Goal: Transaction & Acquisition: Purchase product/service

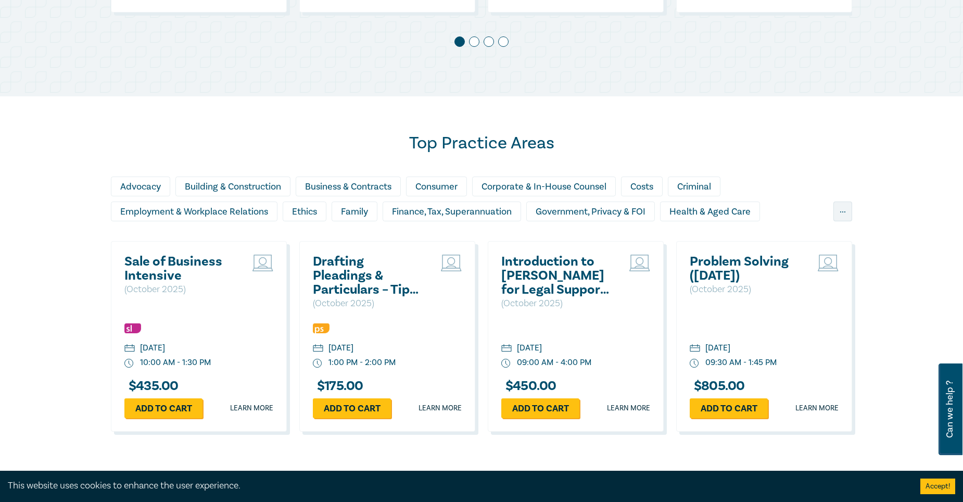
scroll to position [826, 0]
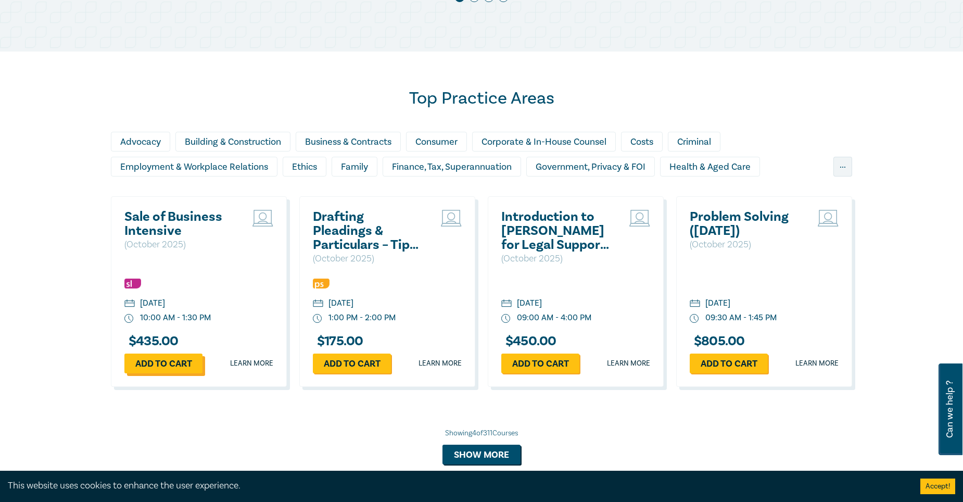
click at [165, 361] on link "Add to cart" at bounding box center [163, 364] width 78 height 20
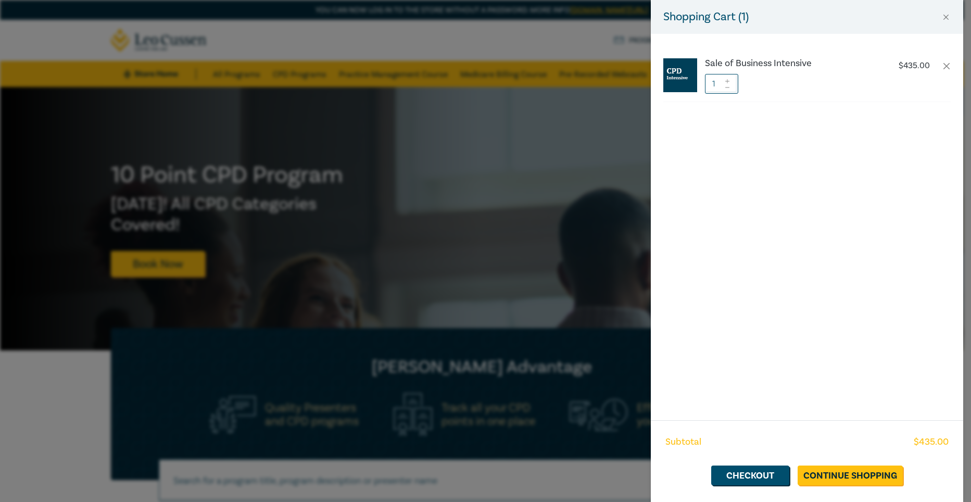
click at [515, 456] on div "Shopping Cart ( 1 ) Sale of Business Intensive $ 435.00 1 Subtotal $ 435.00 Che…" at bounding box center [485, 251] width 971 height 502
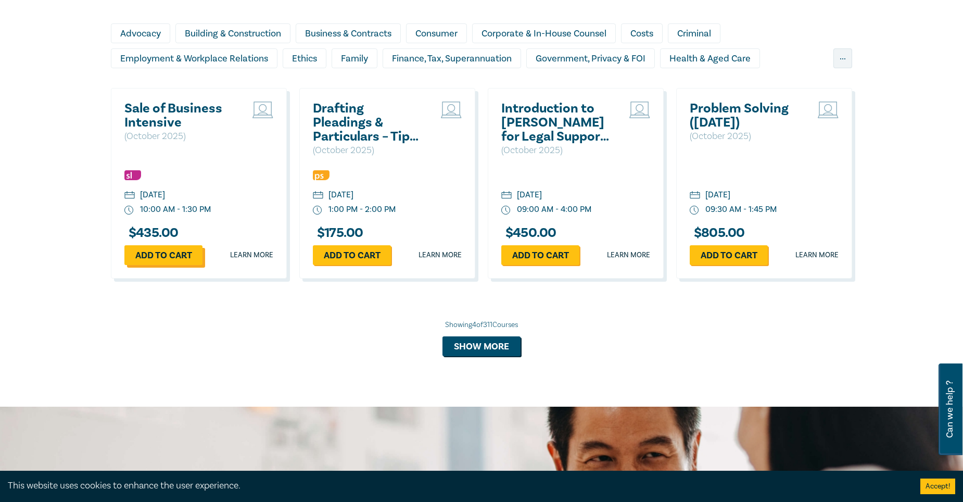
scroll to position [938, 0]
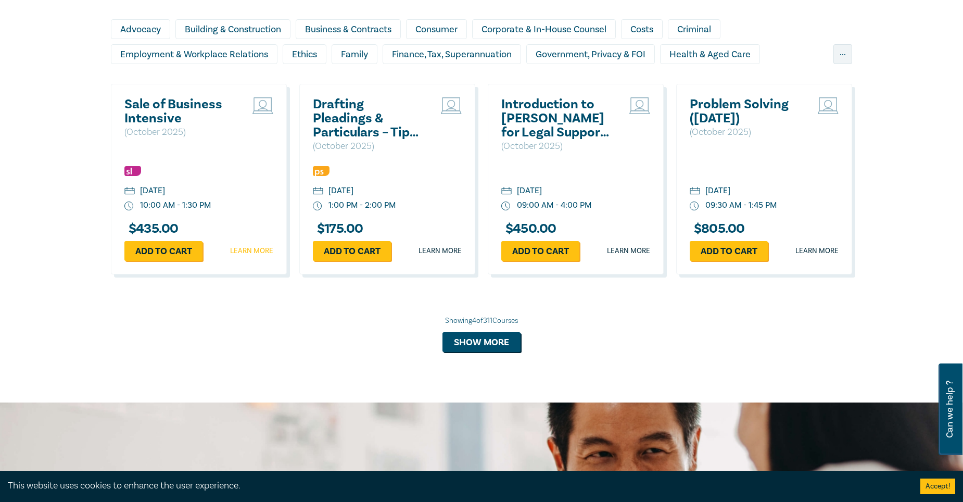
click at [253, 249] on link "Learn more" at bounding box center [251, 251] width 43 height 10
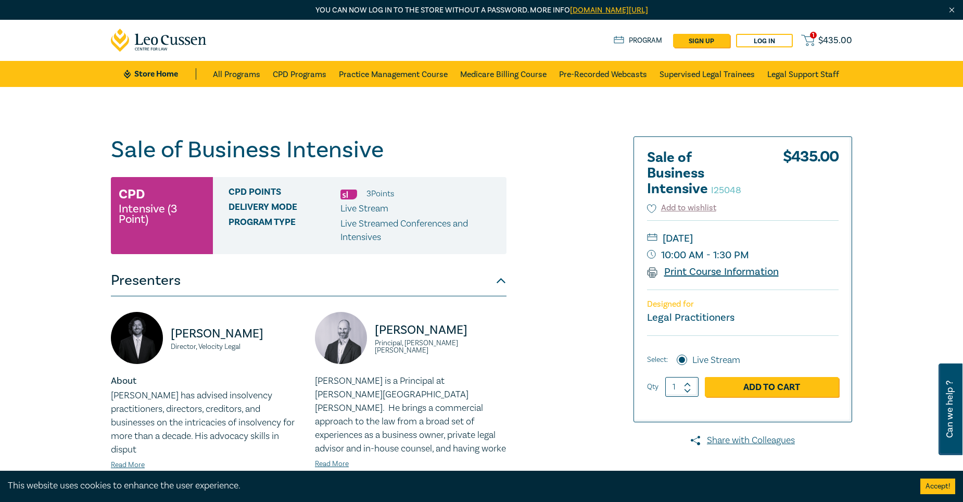
click at [677, 269] on link "Print Course Information" at bounding box center [713, 272] width 132 height 14
click at [749, 394] on link "Add to Cart" at bounding box center [772, 387] width 134 height 20
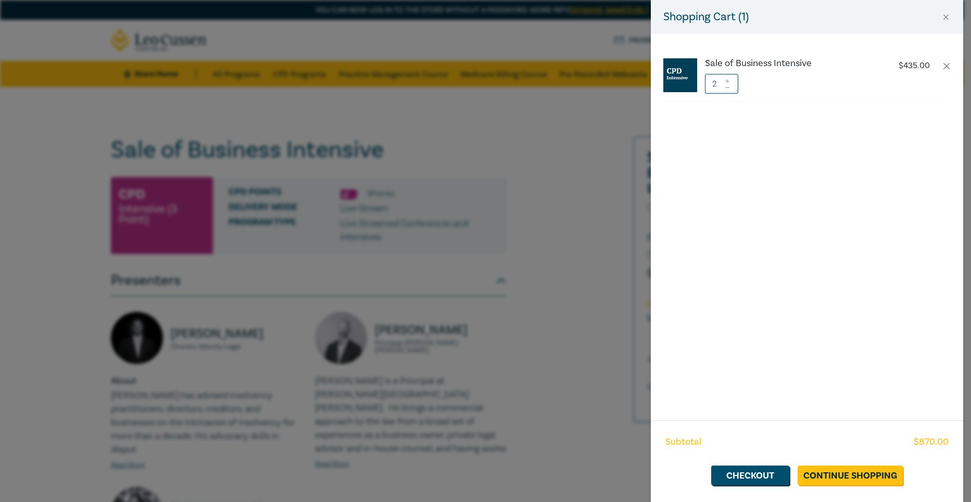
click at [729, 85] on icon at bounding box center [727, 87] width 7 height 4
click at [742, 480] on link "Checkout" at bounding box center [750, 476] width 78 height 20
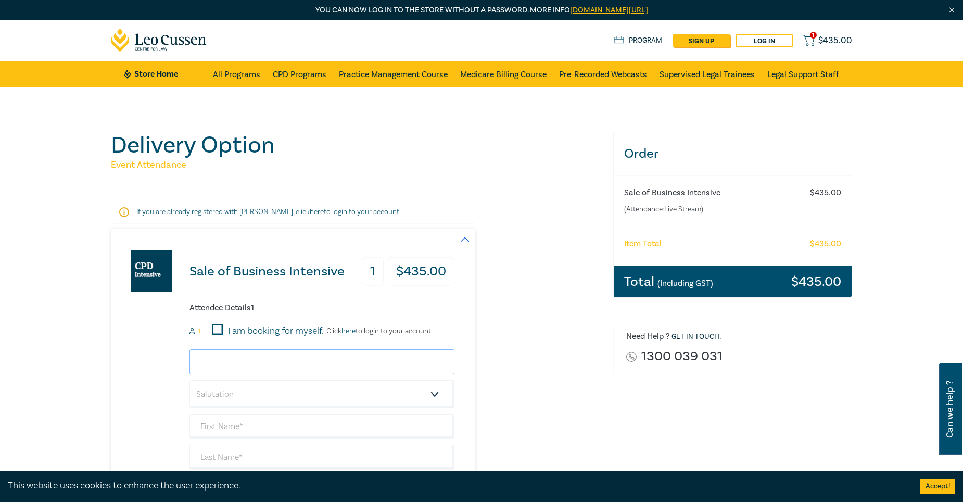
click at [252, 360] on input "email" at bounding box center [322, 361] width 265 height 25
type input "nicola@pgrlawyers.com.au"
type input "[PERSON_NAME]"
type input "Lawyers"
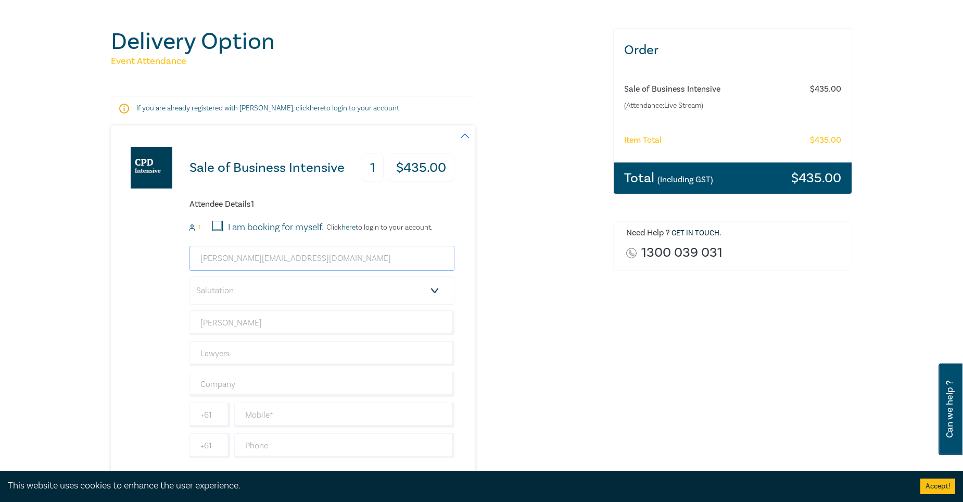
scroll to position [104, 0]
click at [299, 289] on select "Salutation Mr. Mrs. Ms. Miss Dr. Prof. Other" at bounding box center [322, 290] width 265 height 28
select select "Ms."
click at [190, 276] on select "Salutation Mr. Mrs. Ms. Miss Dr. Prof. Other" at bounding box center [322, 290] width 265 height 28
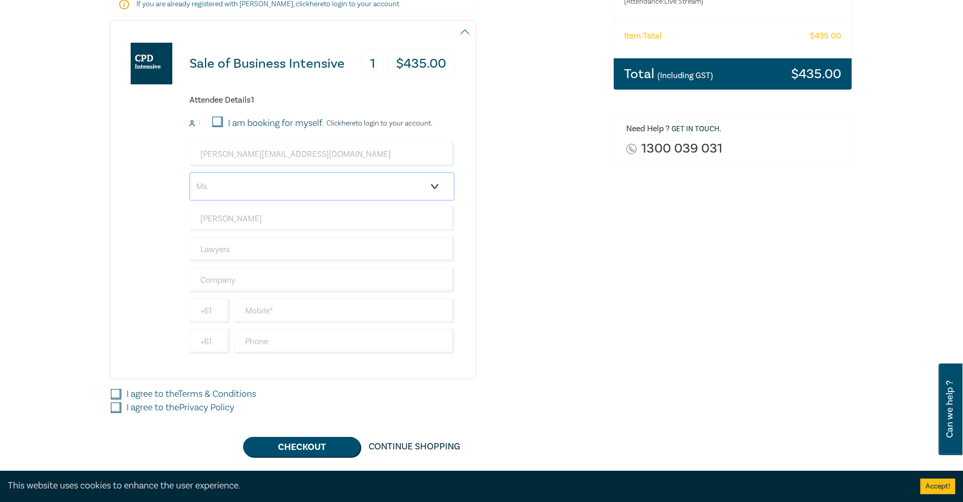
scroll to position [208, 0]
click at [279, 275] on input "text" at bounding box center [322, 279] width 265 height 25
type input "Richards & Lally lawyers"
click at [267, 311] on input "text" at bounding box center [344, 310] width 220 height 25
type input "0487522884"
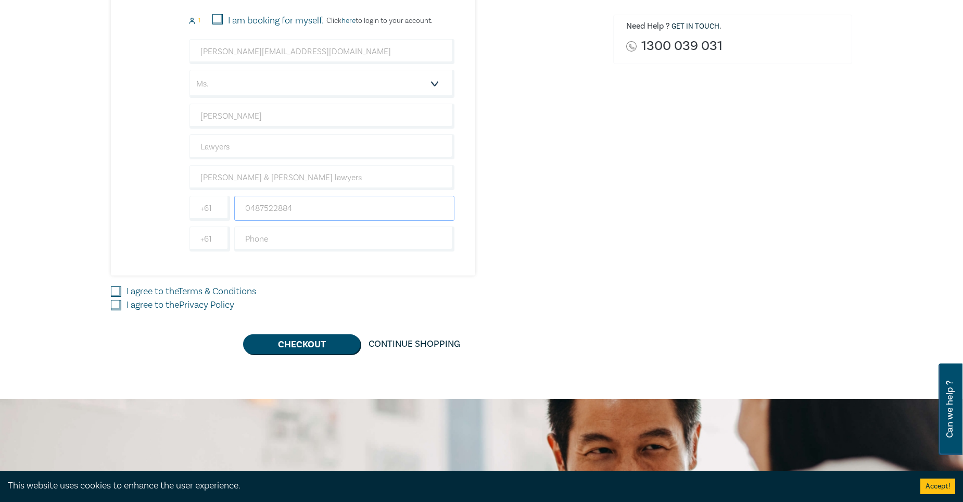
scroll to position [312, 0]
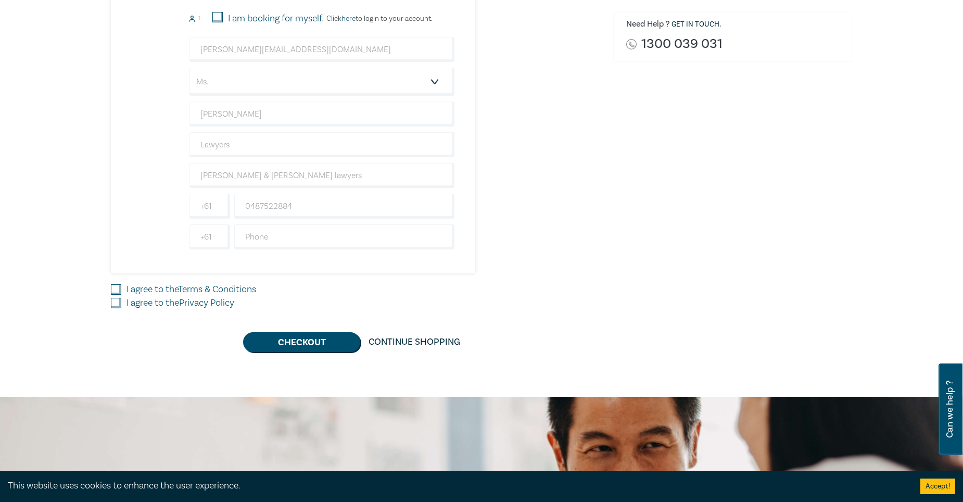
click at [119, 290] on input "I agree to the Terms & Conditions" at bounding box center [116, 289] width 10 height 10
checkbox input "true"
click at [116, 304] on input "I agree to the Privacy Policy" at bounding box center [116, 303] width 10 height 10
checkbox input "true"
click at [295, 344] on button "Checkout" at bounding box center [301, 342] width 117 height 20
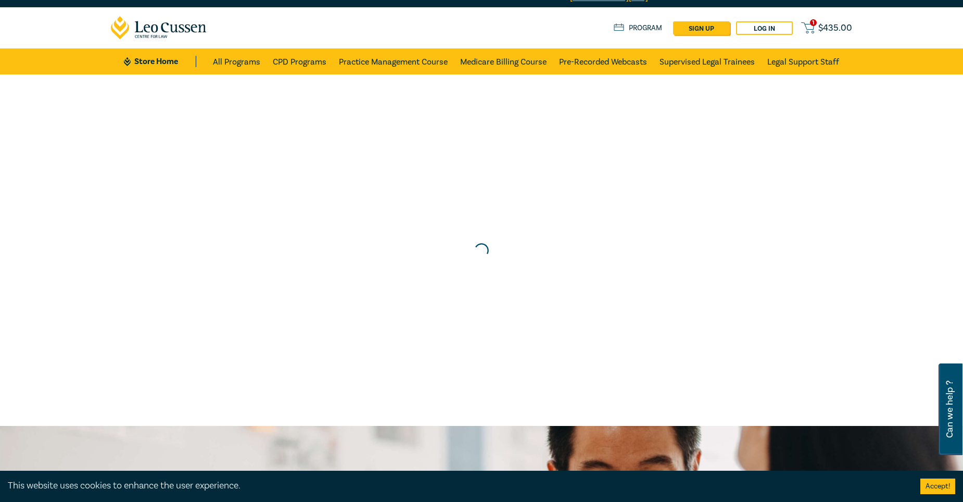
scroll to position [0, 0]
